Goal: Navigation & Orientation: Find specific page/section

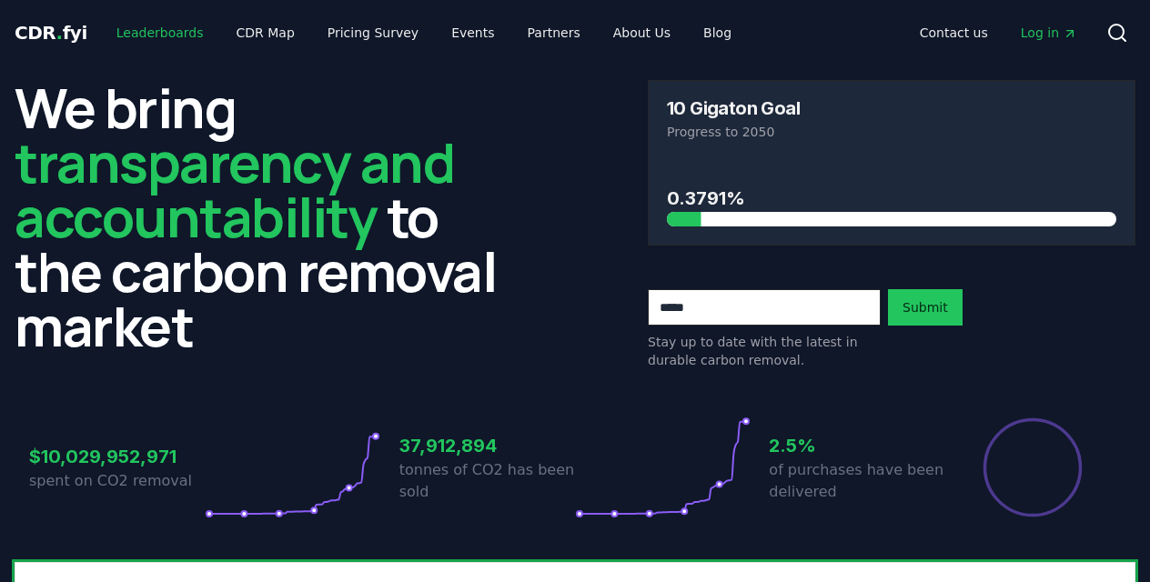
click at [155, 28] on link "Leaderboards" at bounding box center [160, 32] width 116 height 33
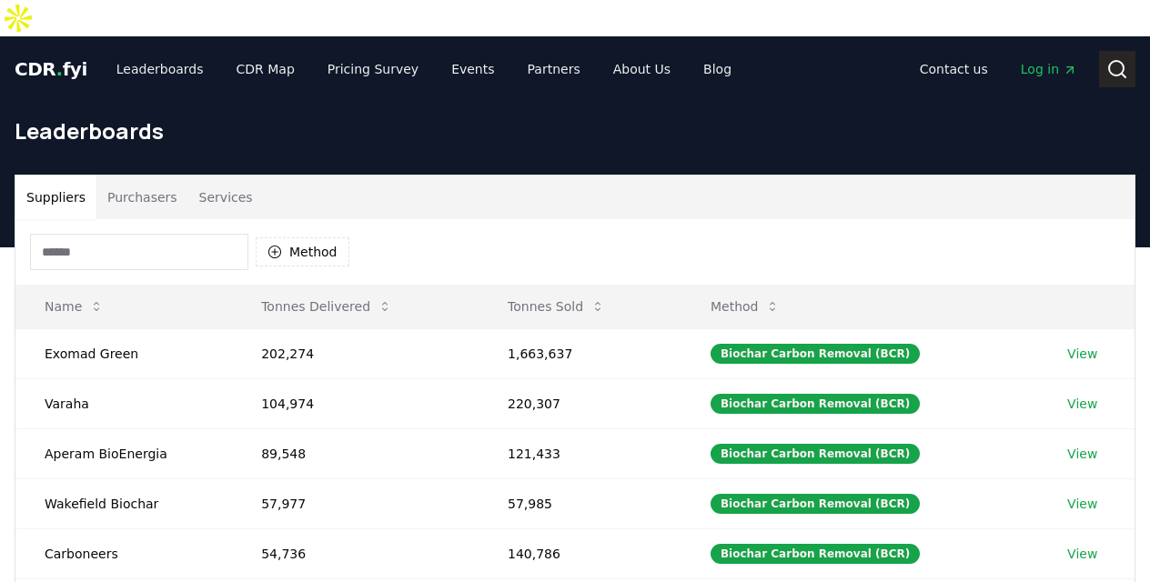
click at [1115, 58] on icon at bounding box center [1117, 69] width 22 height 22
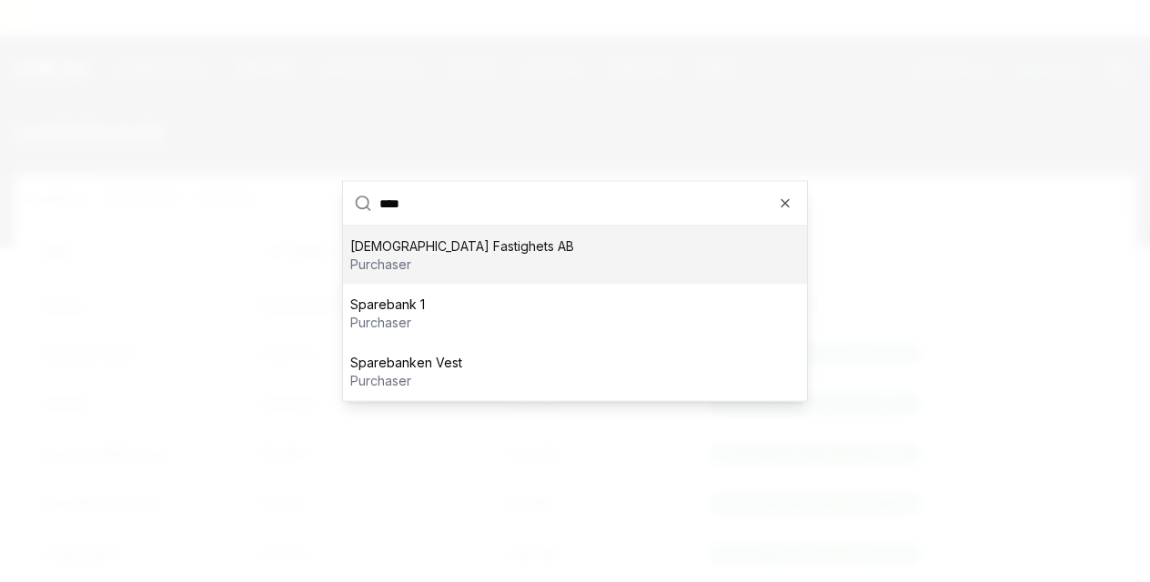
type input "****"
click at [402, 268] on p "purchaser" at bounding box center [462, 265] width 224 height 18
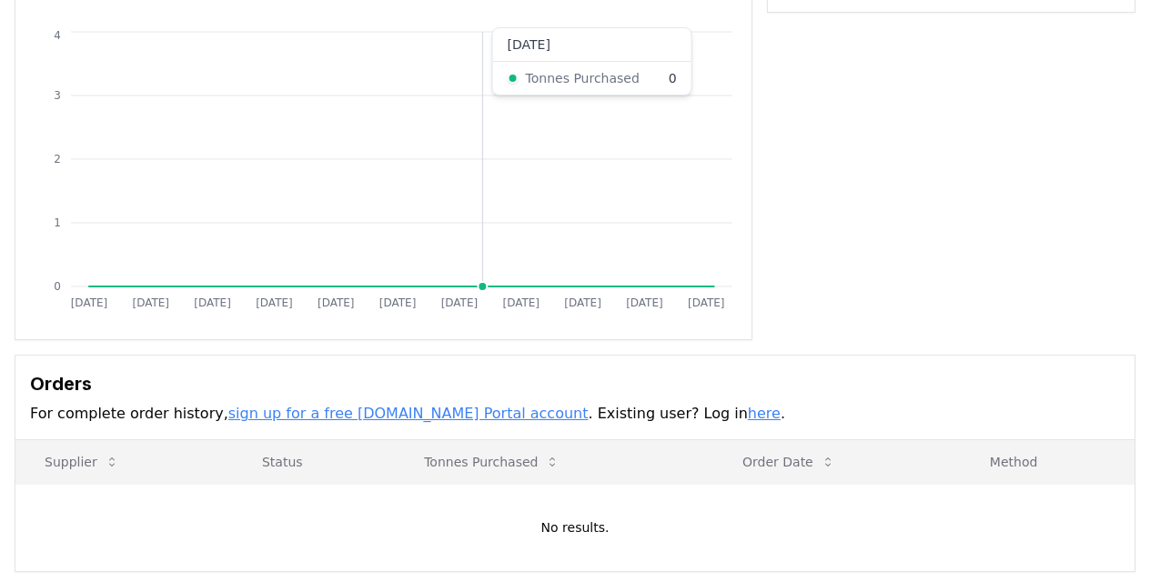
scroll to position [224, 0]
click at [748, 403] on link "here" at bounding box center [764, 411] width 33 height 17
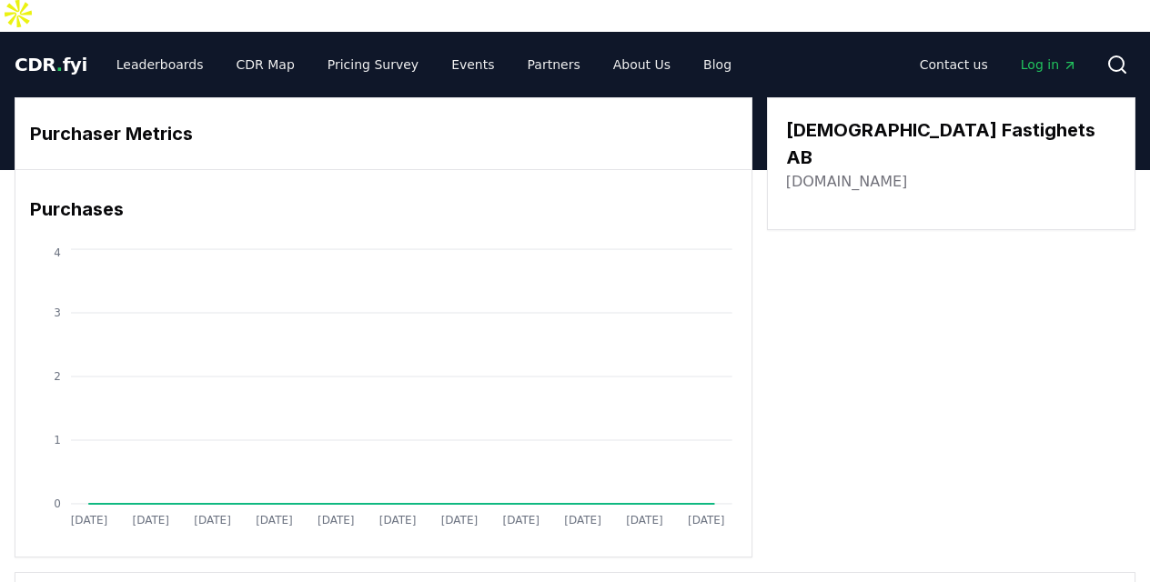
scroll to position [0, 0]
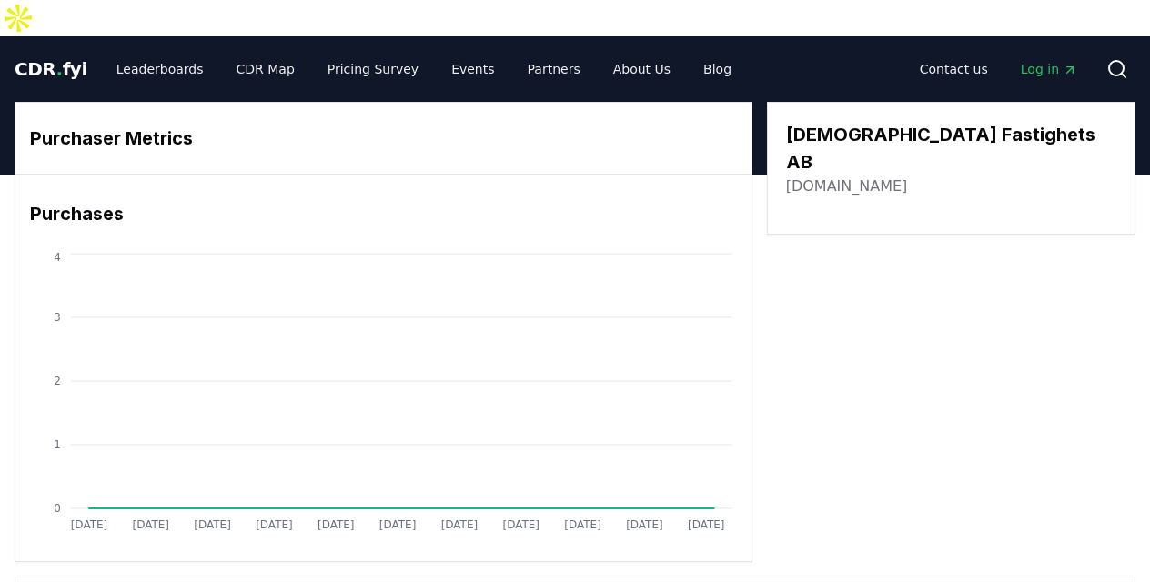
click at [837, 355] on div "Purchaser Metrics Purchases [DATE] [DATE] [DATE] [DATE] [DATE] [DATE] [DATE] [D…" at bounding box center [575, 332] width 1121 height 460
